Goal: Task Accomplishment & Management: Manage account settings

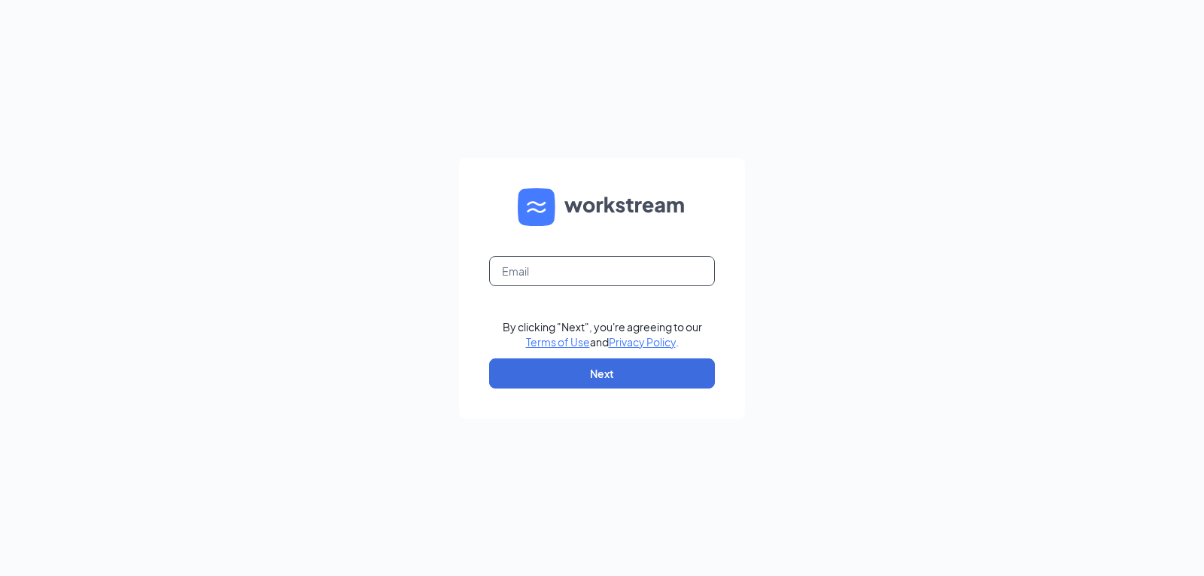
click at [633, 272] on input "text" at bounding box center [602, 271] width 226 height 30
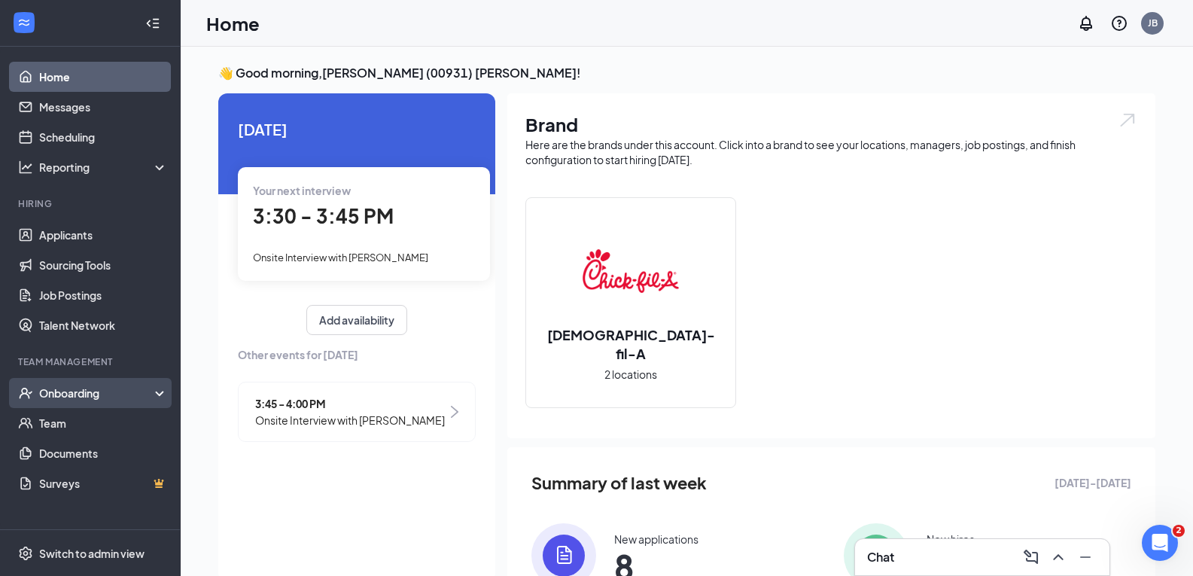
click at [131, 393] on div "Onboarding" at bounding box center [97, 392] width 116 height 15
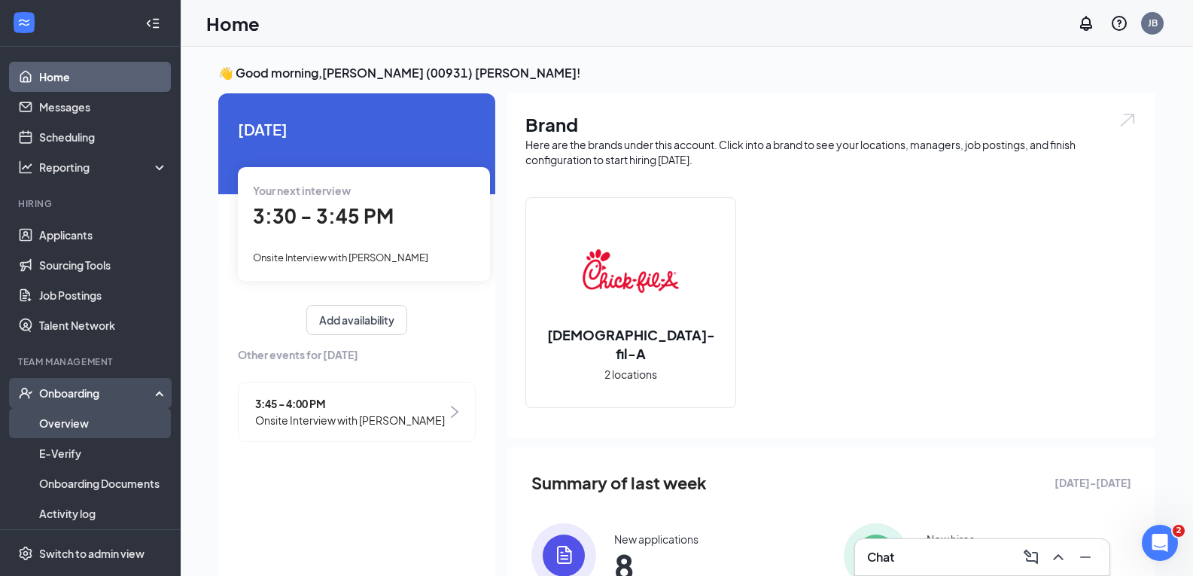
click at [124, 420] on link "Overview" at bounding box center [103, 423] width 129 height 30
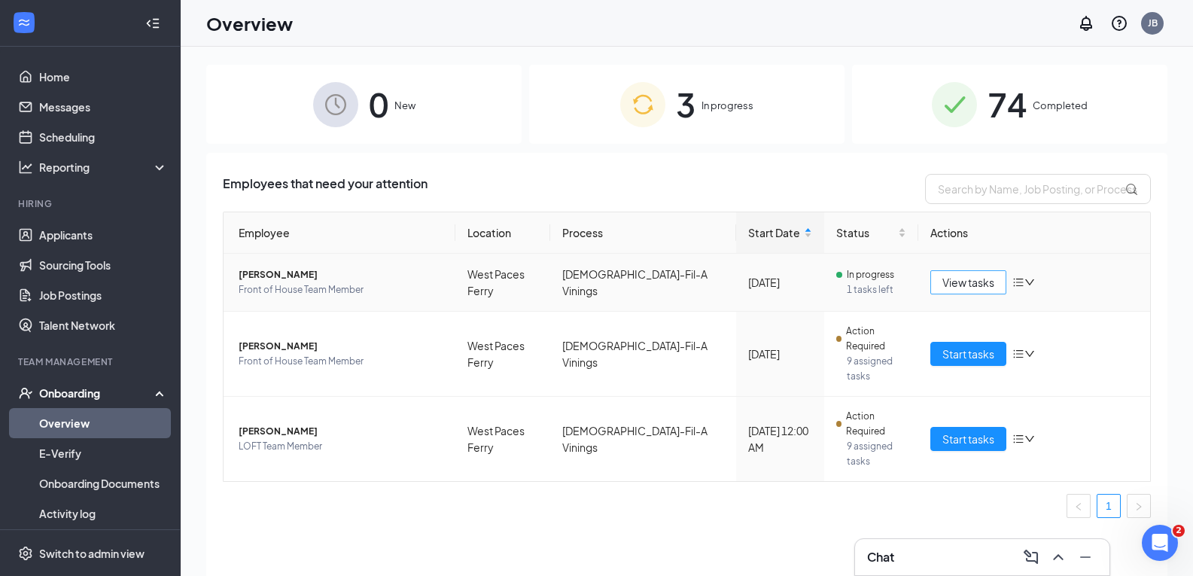
click at [944, 274] on span "View tasks" at bounding box center [968, 282] width 52 height 17
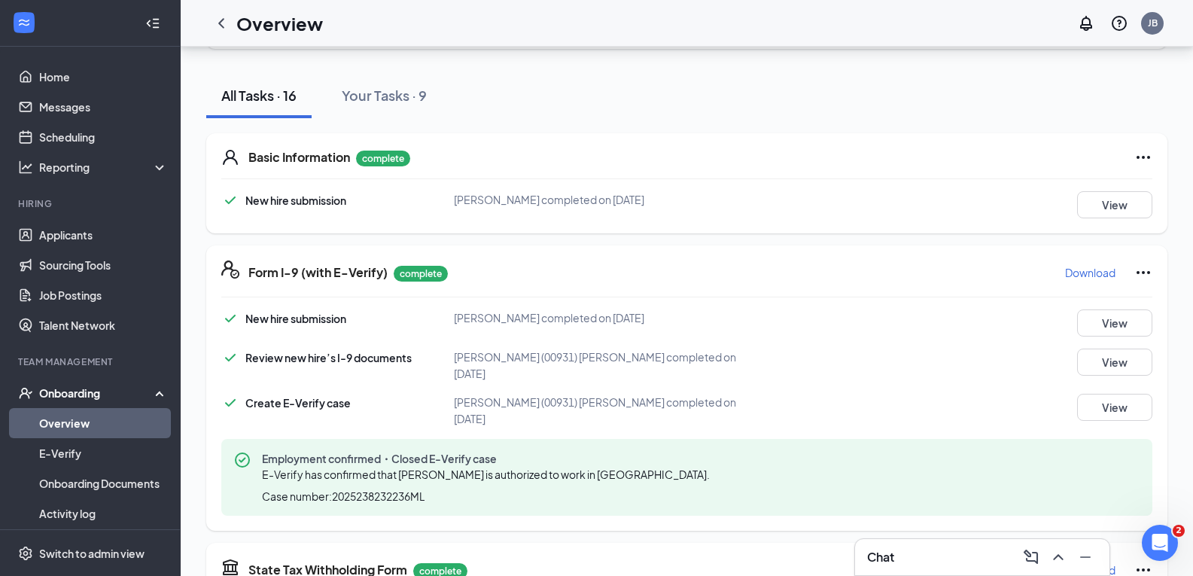
scroll to position [151, 0]
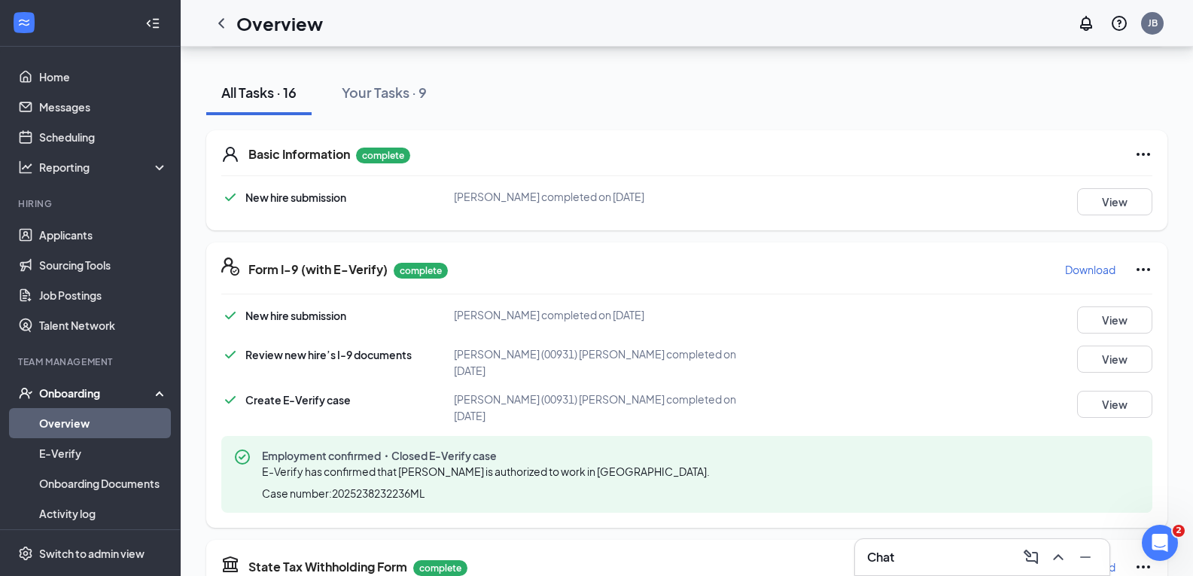
click at [1088, 272] on p "Download" at bounding box center [1090, 269] width 50 height 15
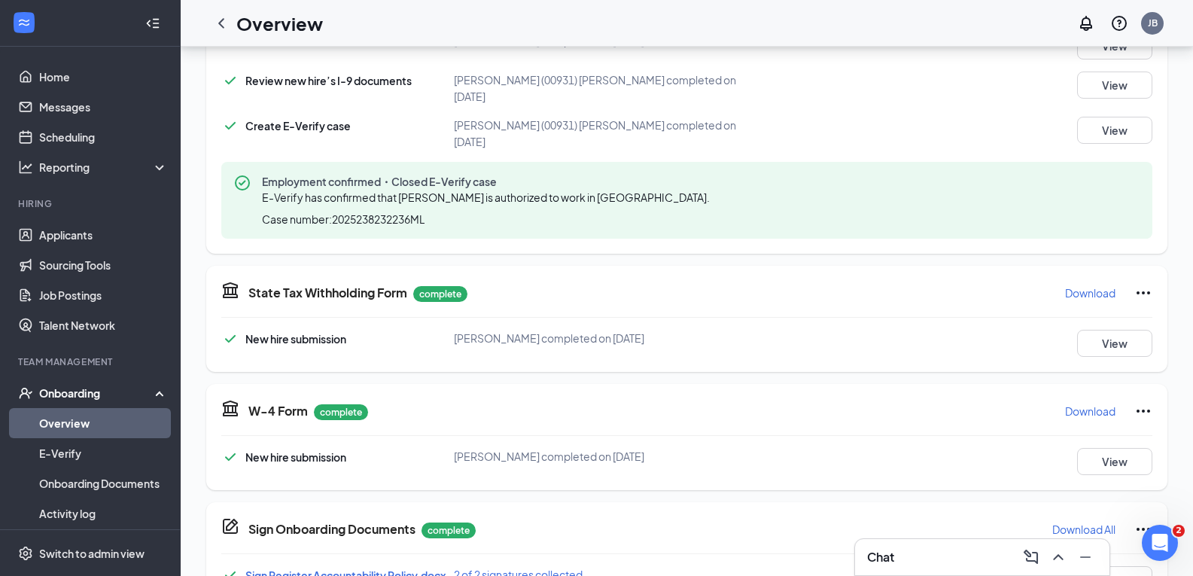
scroll to position [452, 0]
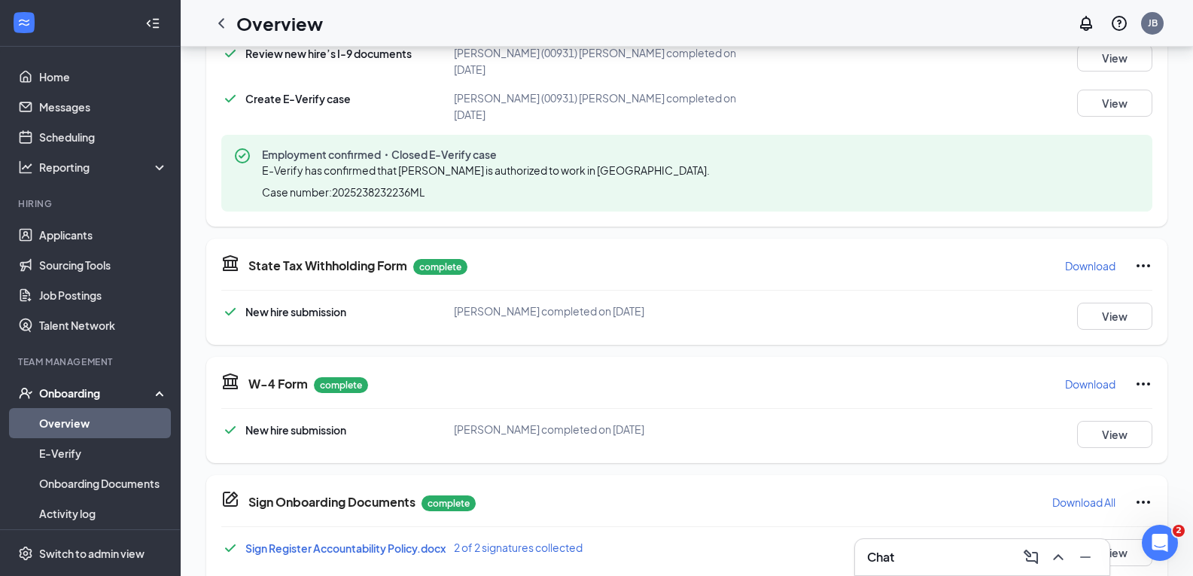
click at [1088, 258] on p "Download" at bounding box center [1090, 265] width 50 height 15
click at [1068, 376] on p "Download" at bounding box center [1090, 383] width 50 height 15
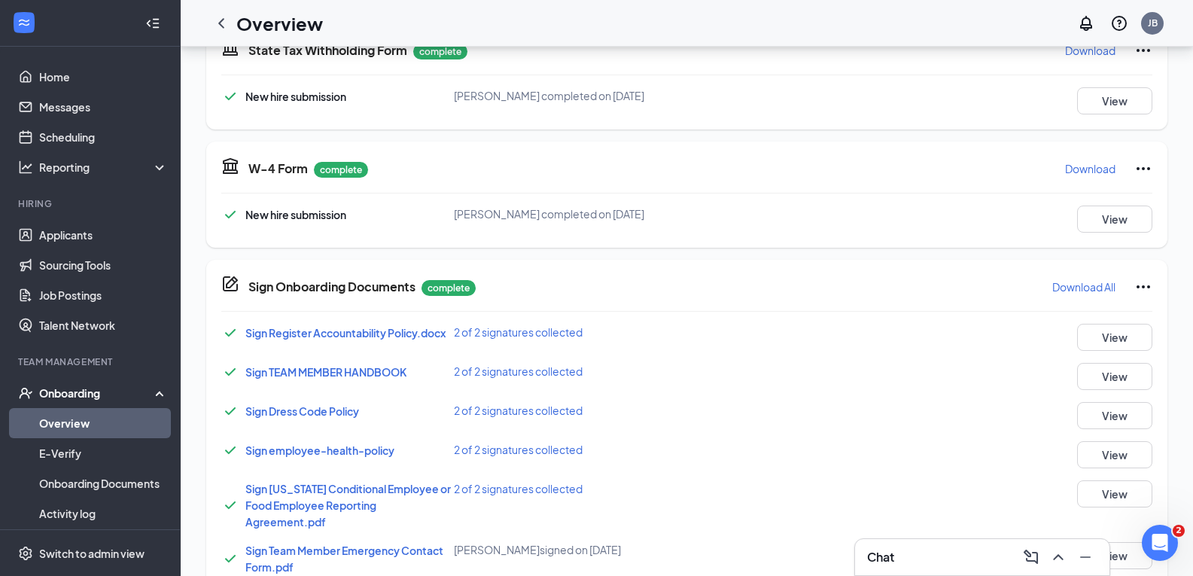
scroll to position [677, 0]
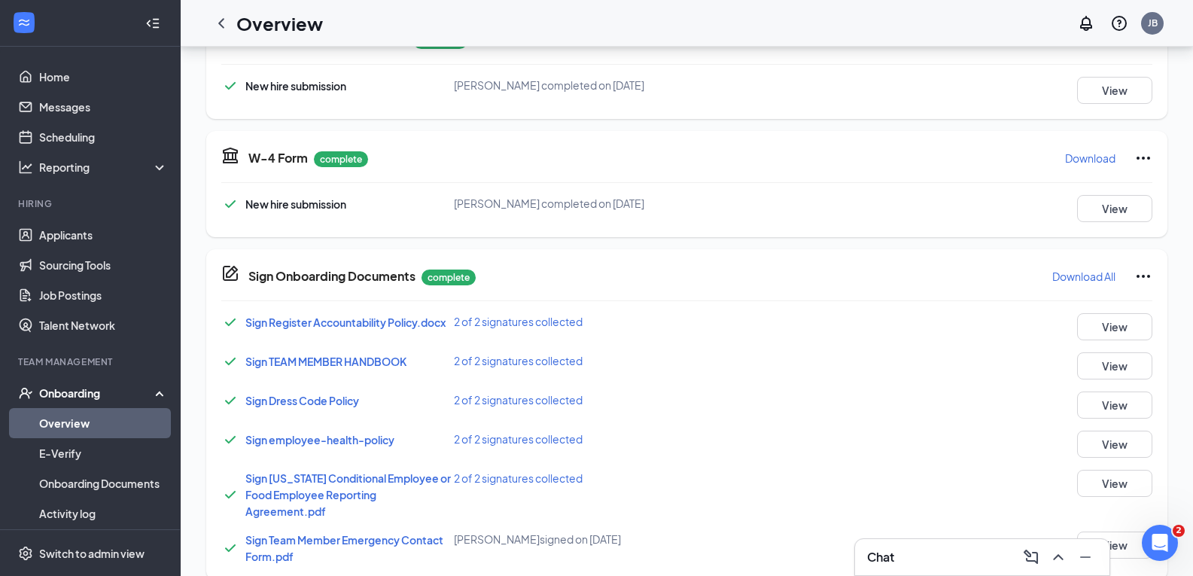
click at [1069, 269] on p "Download All" at bounding box center [1083, 276] width 63 height 15
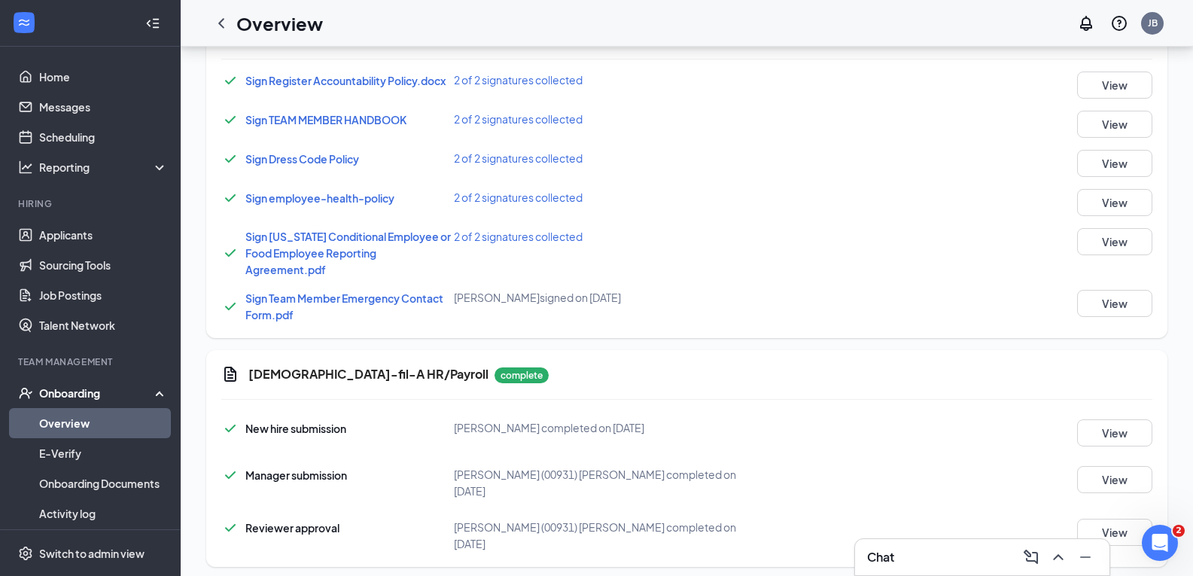
scroll to position [1028, 0]
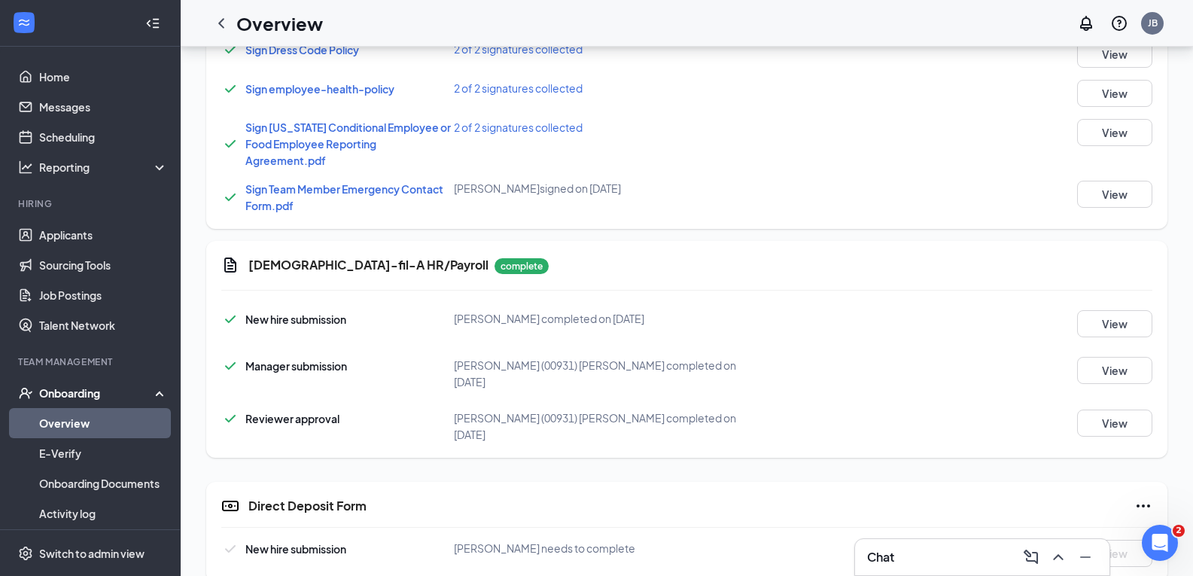
click at [114, 422] on link "Overview" at bounding box center [103, 423] width 129 height 30
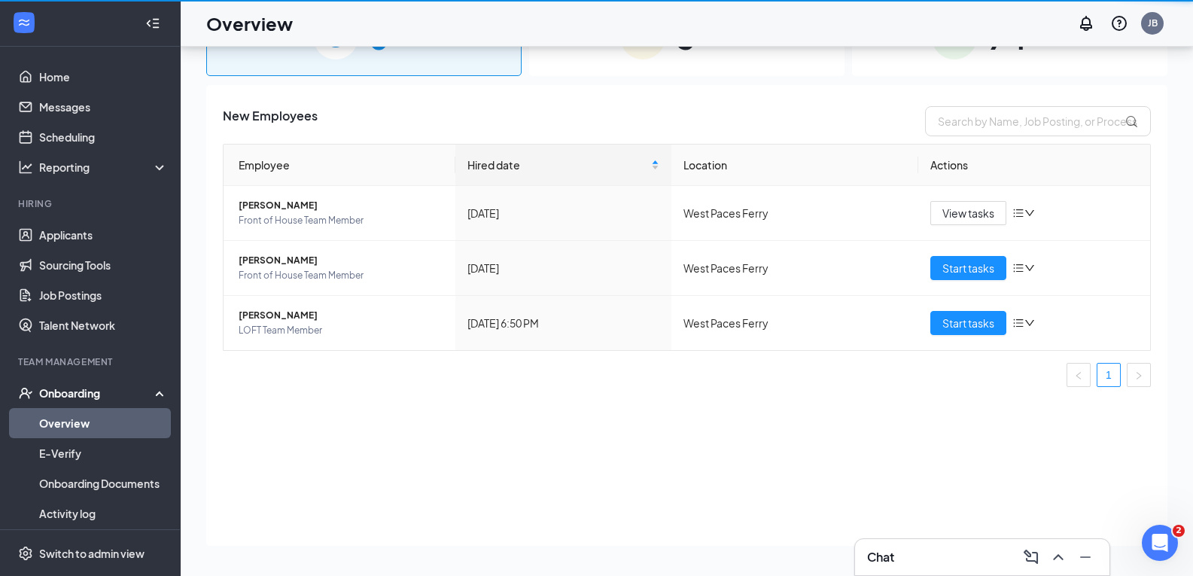
scroll to position [68, 0]
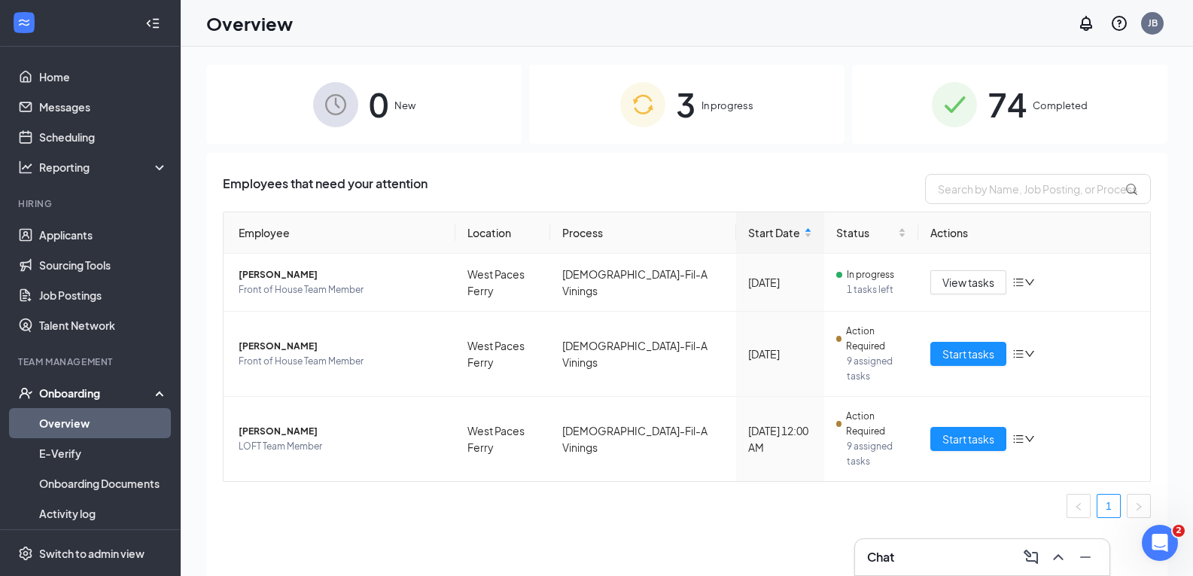
click at [1006, 102] on span "74" at bounding box center [1007, 104] width 39 height 52
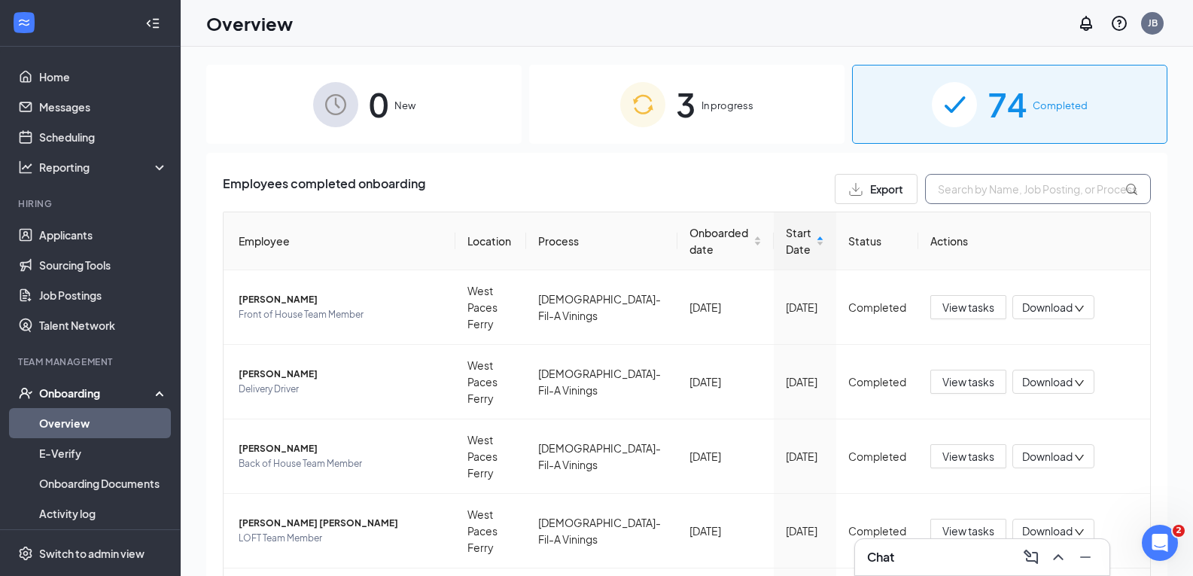
click at [1033, 192] on input "text" at bounding box center [1038, 189] width 226 height 30
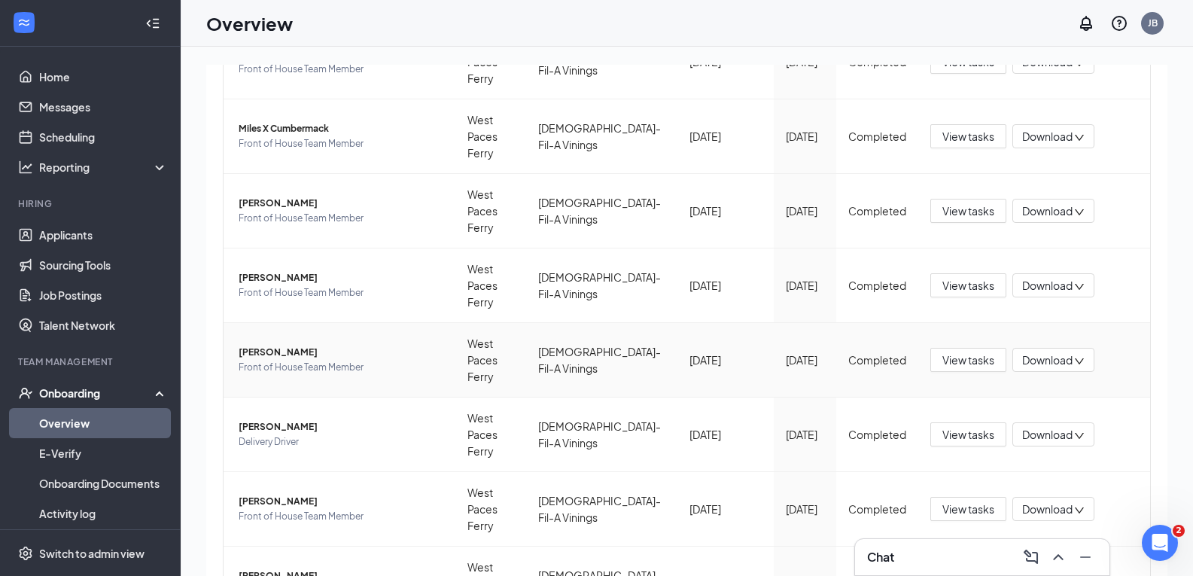
scroll to position [326, 0]
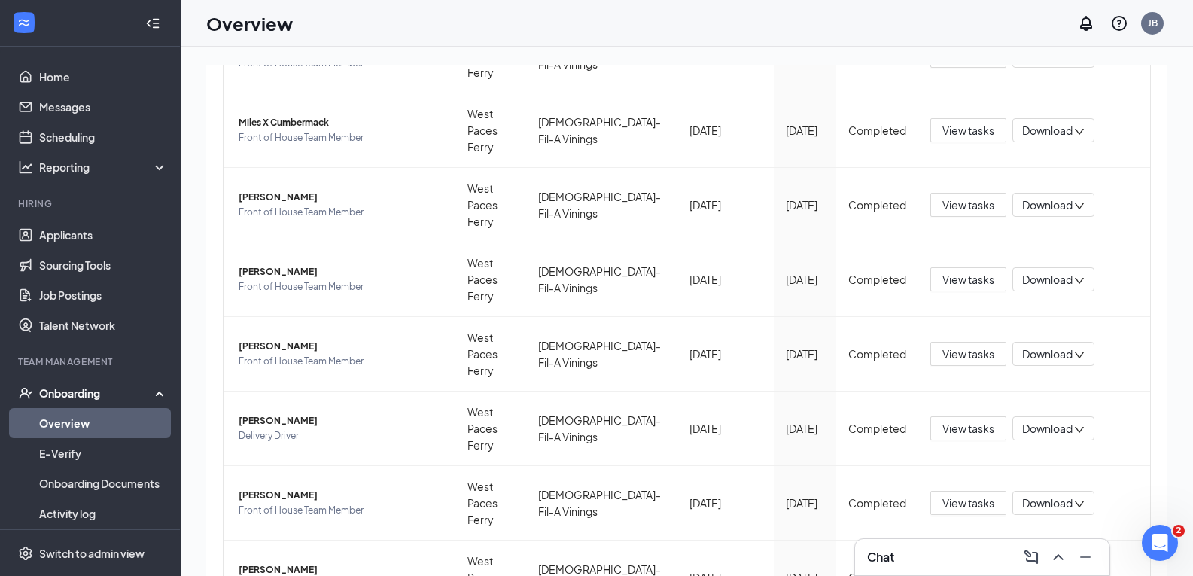
type input "Mi"
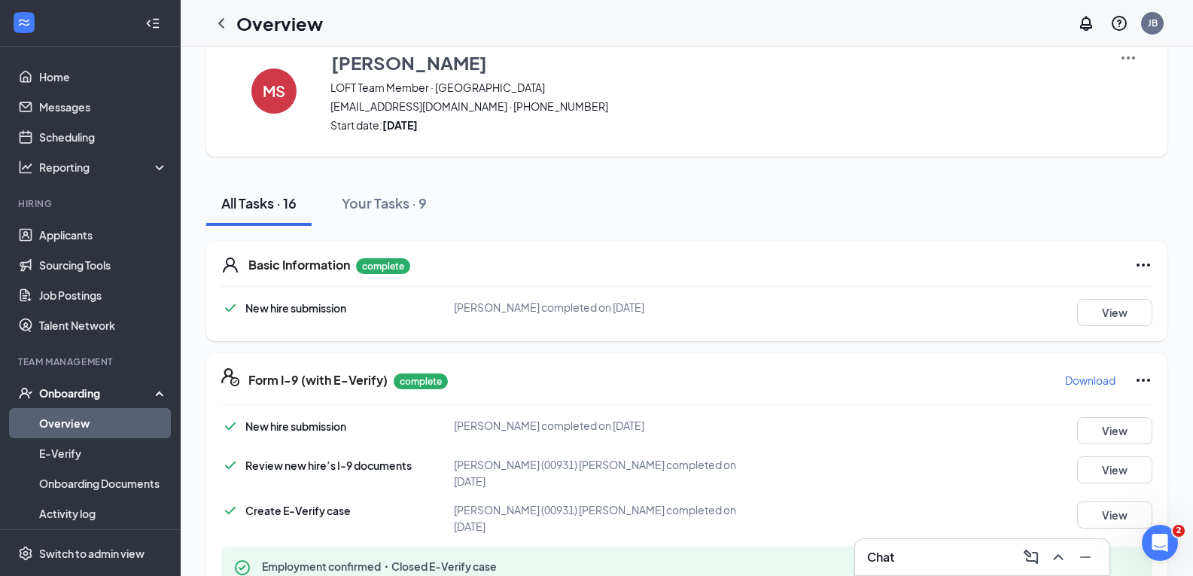
scroll to position [151, 0]
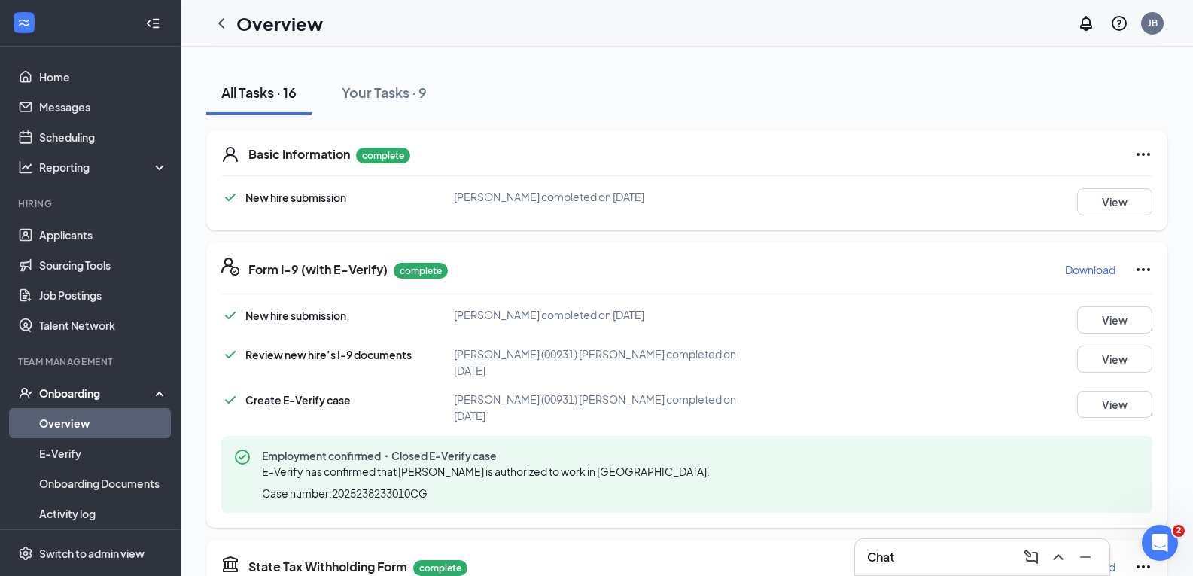
click at [1070, 277] on button "Download" at bounding box center [1090, 269] width 52 height 24
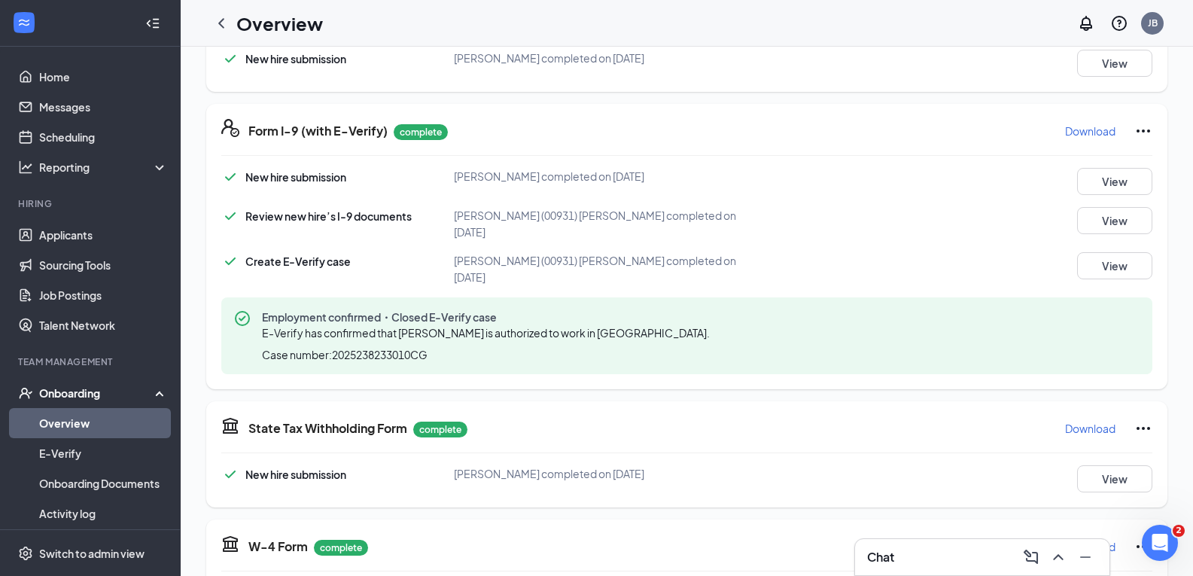
scroll to position [301, 0]
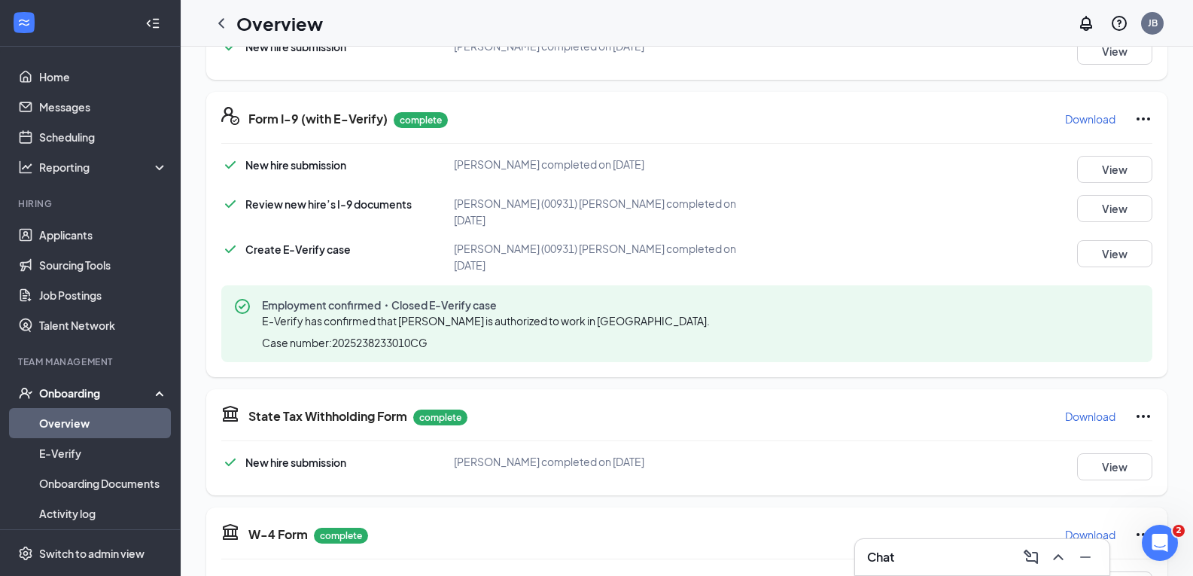
click at [1065, 409] on p "Download" at bounding box center [1090, 416] width 50 height 15
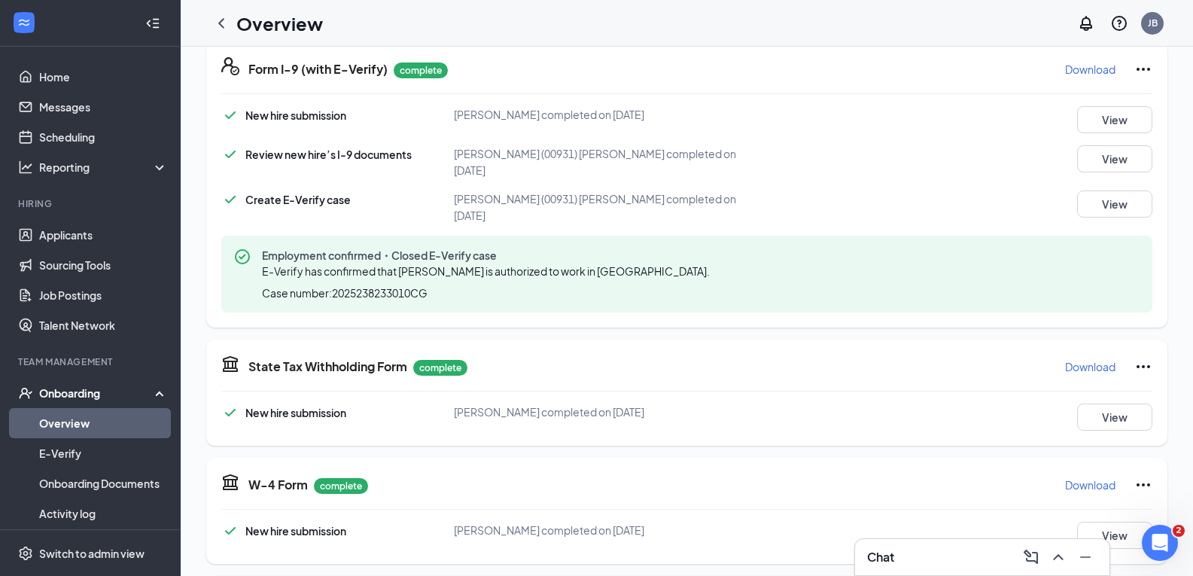
scroll to position [527, 0]
click at [1087, 477] on p "Download" at bounding box center [1090, 484] width 50 height 15
